Goal: Task Accomplishment & Management: Manage account settings

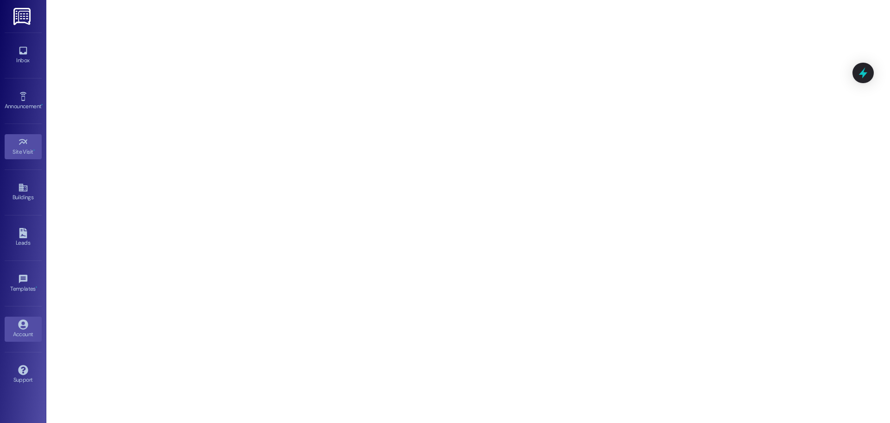
click at [26, 325] on icon at bounding box center [23, 324] width 10 height 10
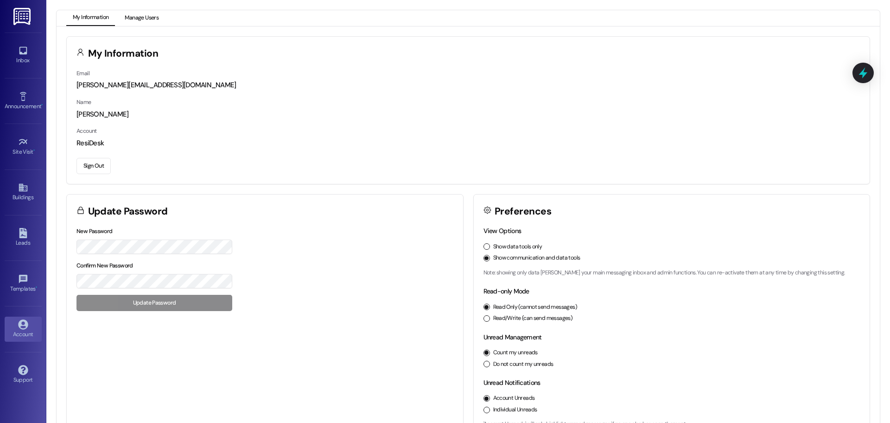
click at [148, 12] on button "Manage Users" at bounding box center [141, 18] width 47 height 16
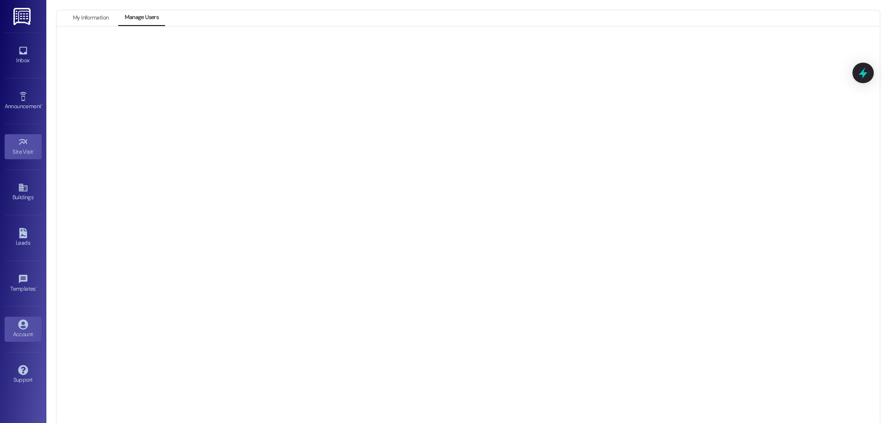
click at [24, 145] on icon at bounding box center [23, 142] width 10 height 10
click at [21, 333] on div "Account" at bounding box center [23, 333] width 46 height 9
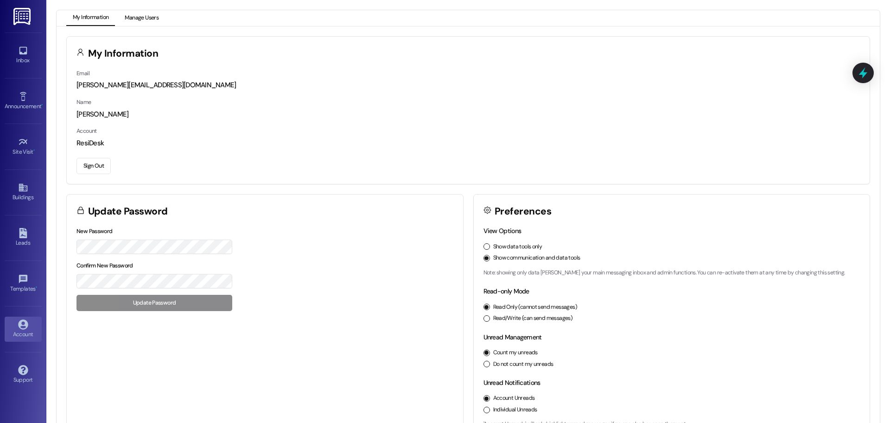
click at [150, 13] on button "Manage Users" at bounding box center [141, 18] width 47 height 16
